Goal: Task Accomplishment & Management: Manage account settings

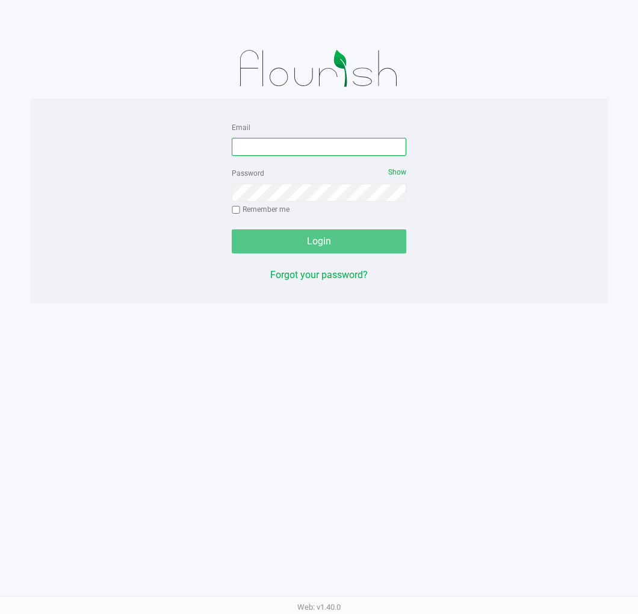
click at [260, 155] on input "Email" at bounding box center [319, 147] width 175 height 18
type input "cstagg@liveparallel.com"
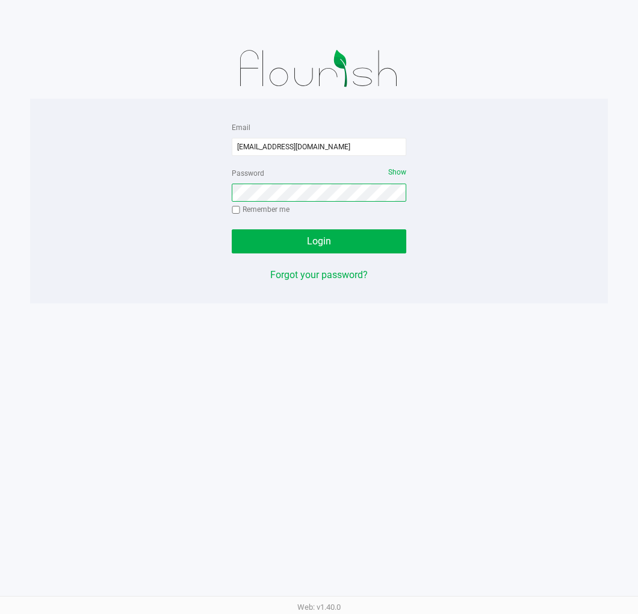
click at [232, 229] on button "Login" at bounding box center [319, 241] width 175 height 24
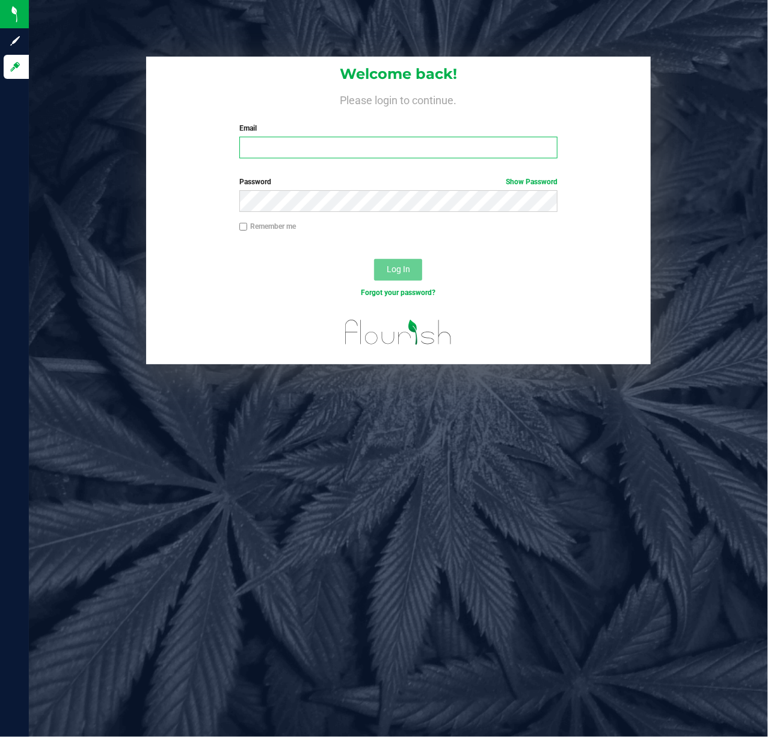
click at [276, 152] on input "Email" at bounding box center [398, 148] width 319 height 22
type input "[EMAIL_ADDRESS][DOMAIN_NAME]"
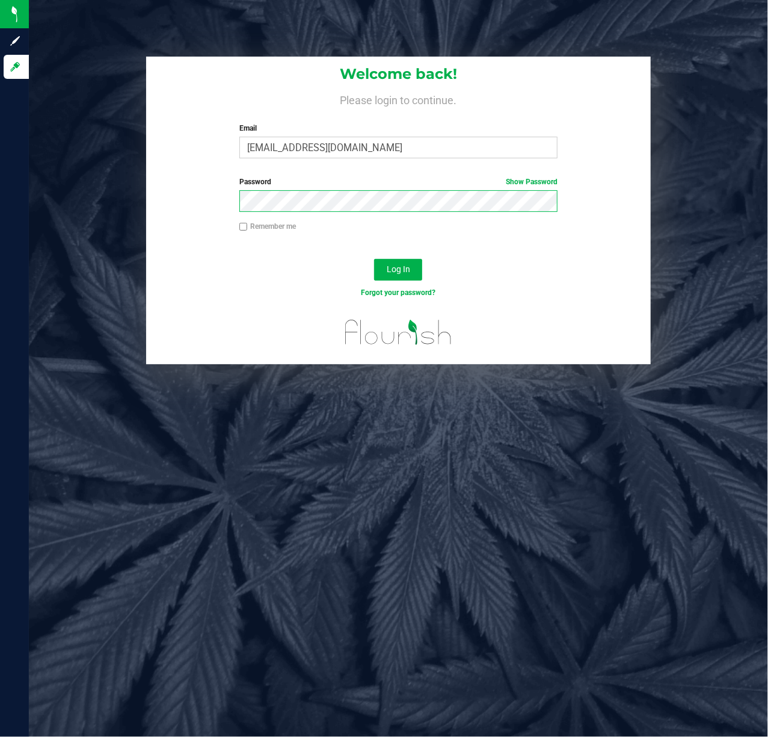
click at [374, 259] on button "Log In" at bounding box center [398, 270] width 48 height 22
